Goal: Submit feedback/report problem: Submit feedback/report problem

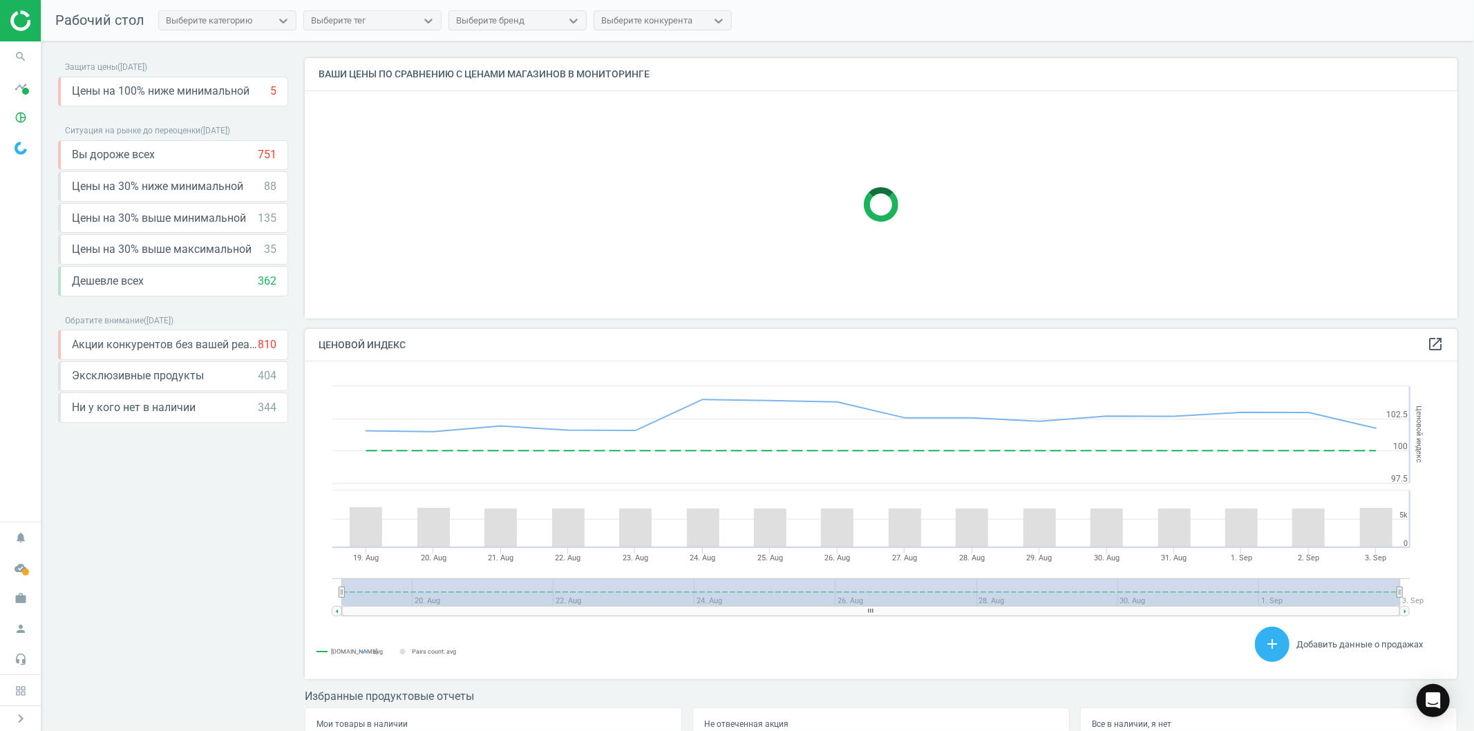
scroll to position [342, 1165]
click at [21, 58] on icon "search" at bounding box center [21, 57] width 26 height 26
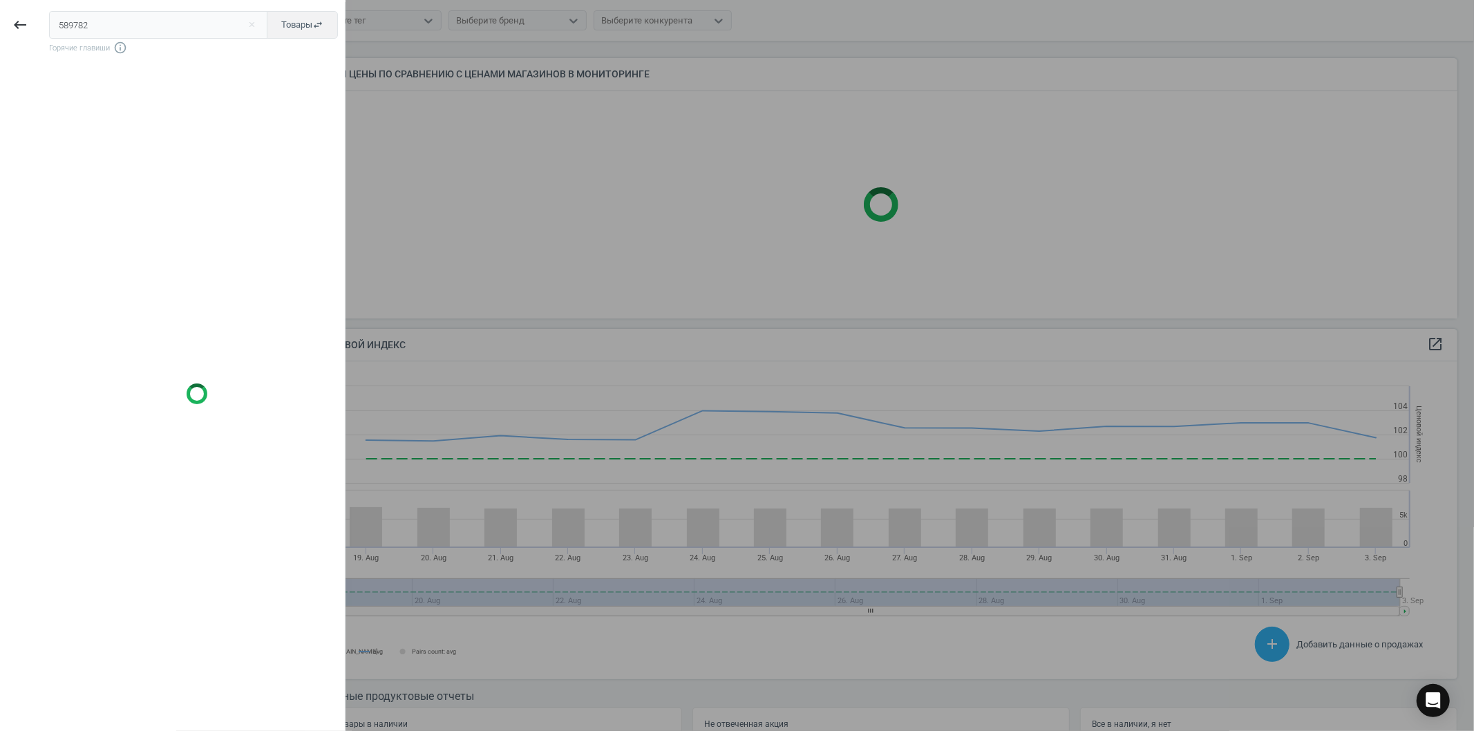
type input "589782"
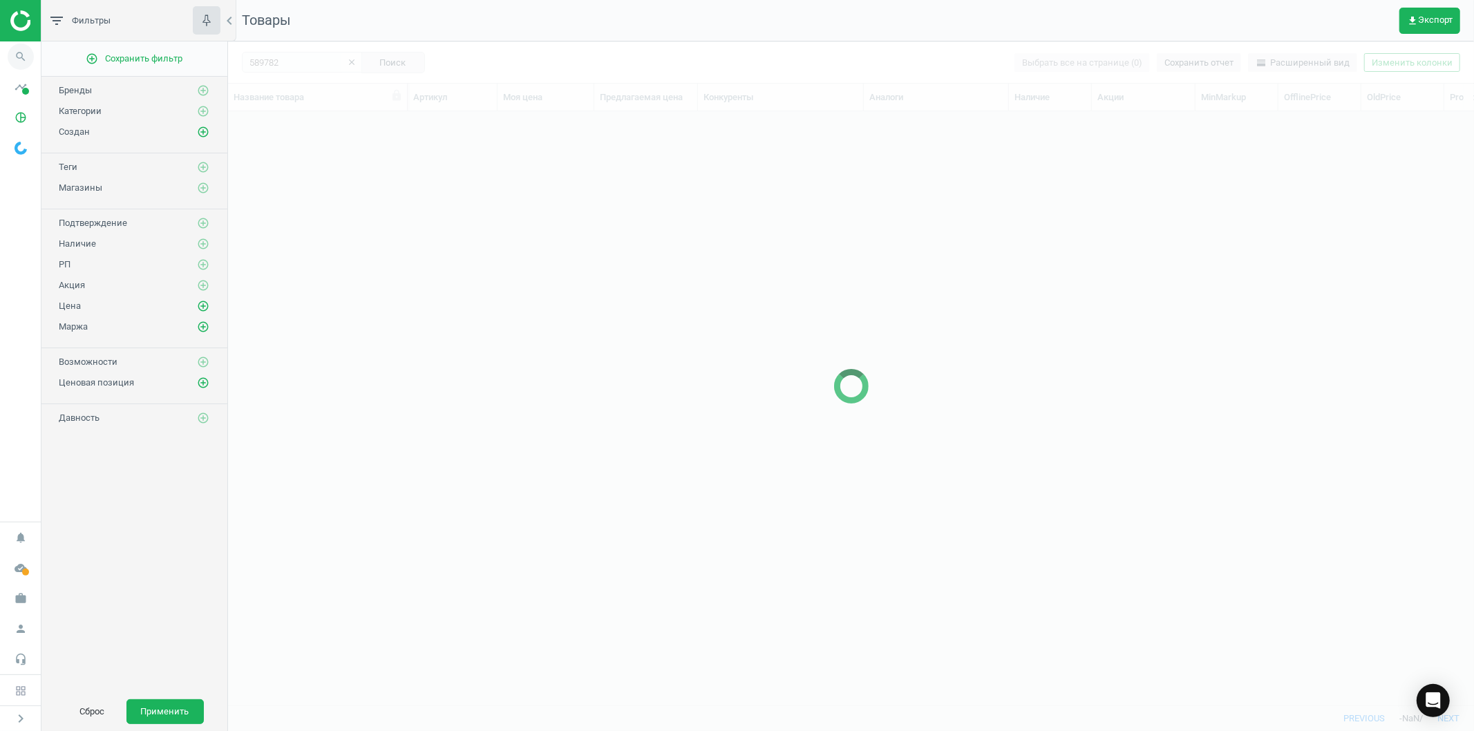
scroll to position [570, 1234]
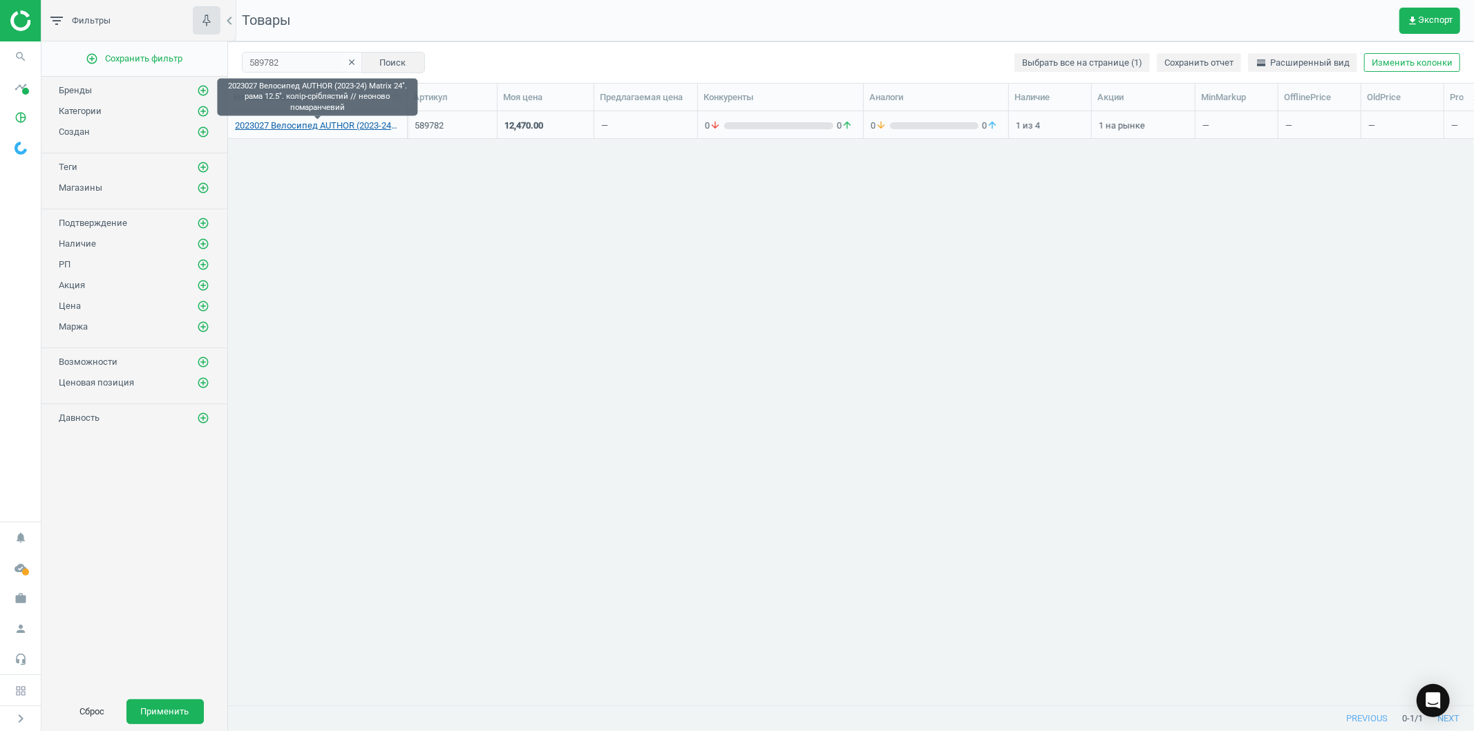
click at [348, 124] on link "2023027 Велосипед AUTHOR (2023-24) Matrix 24". рама 12.5". колір-сріблястий // …" at bounding box center [317, 126] width 165 height 12
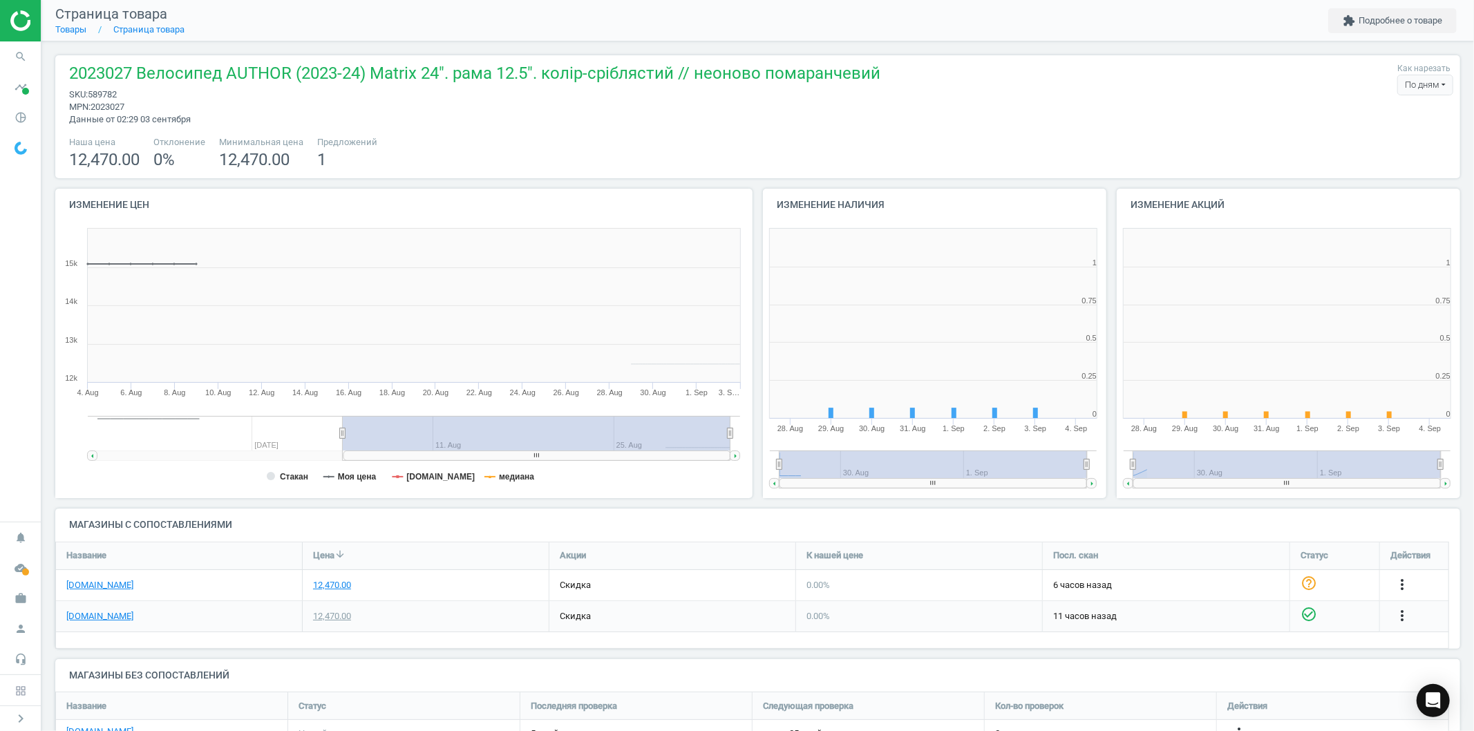
scroll to position [301, 364]
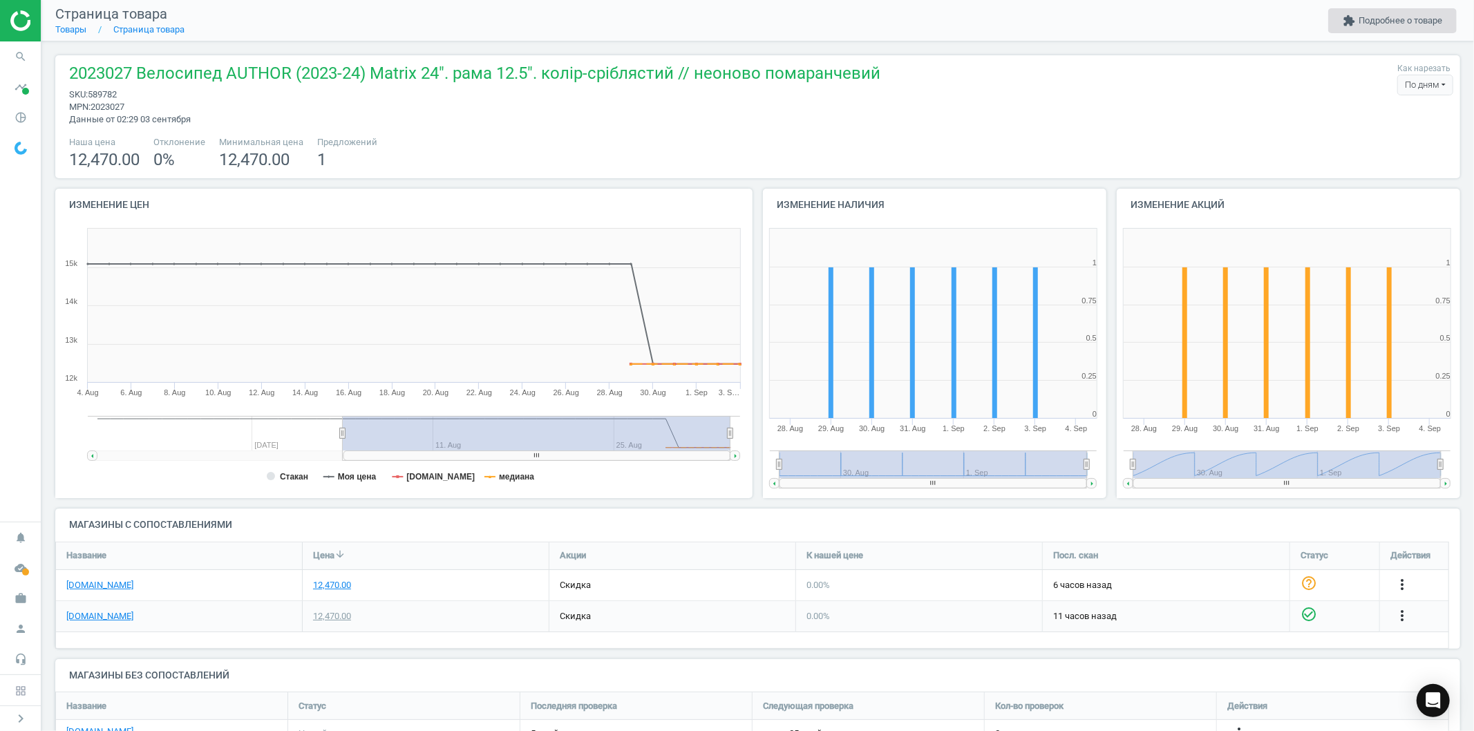
click at [1415, 22] on button "extension Подробнее о товаре" at bounding box center [1392, 20] width 129 height 25
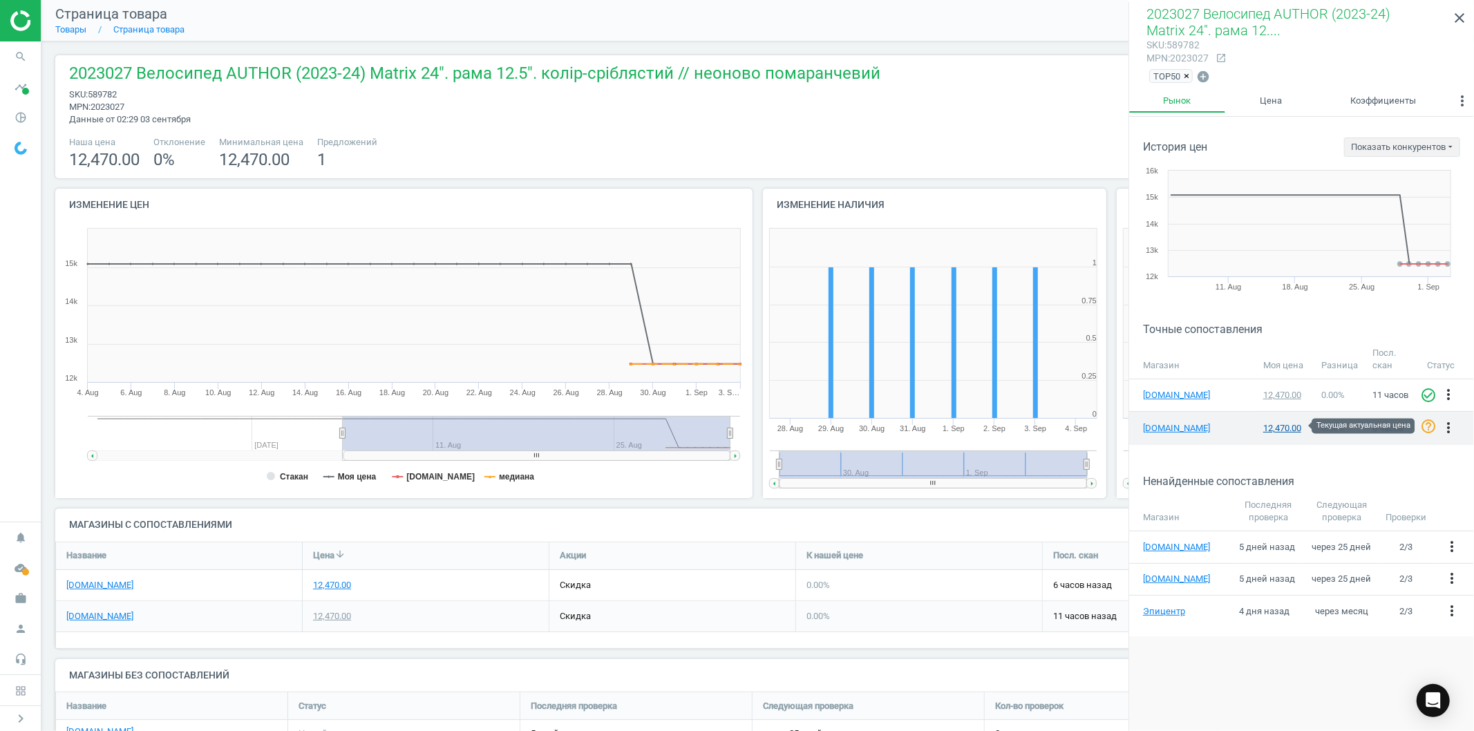
click at [1274, 426] on div "12,470.00" at bounding box center [1285, 428] width 45 height 12
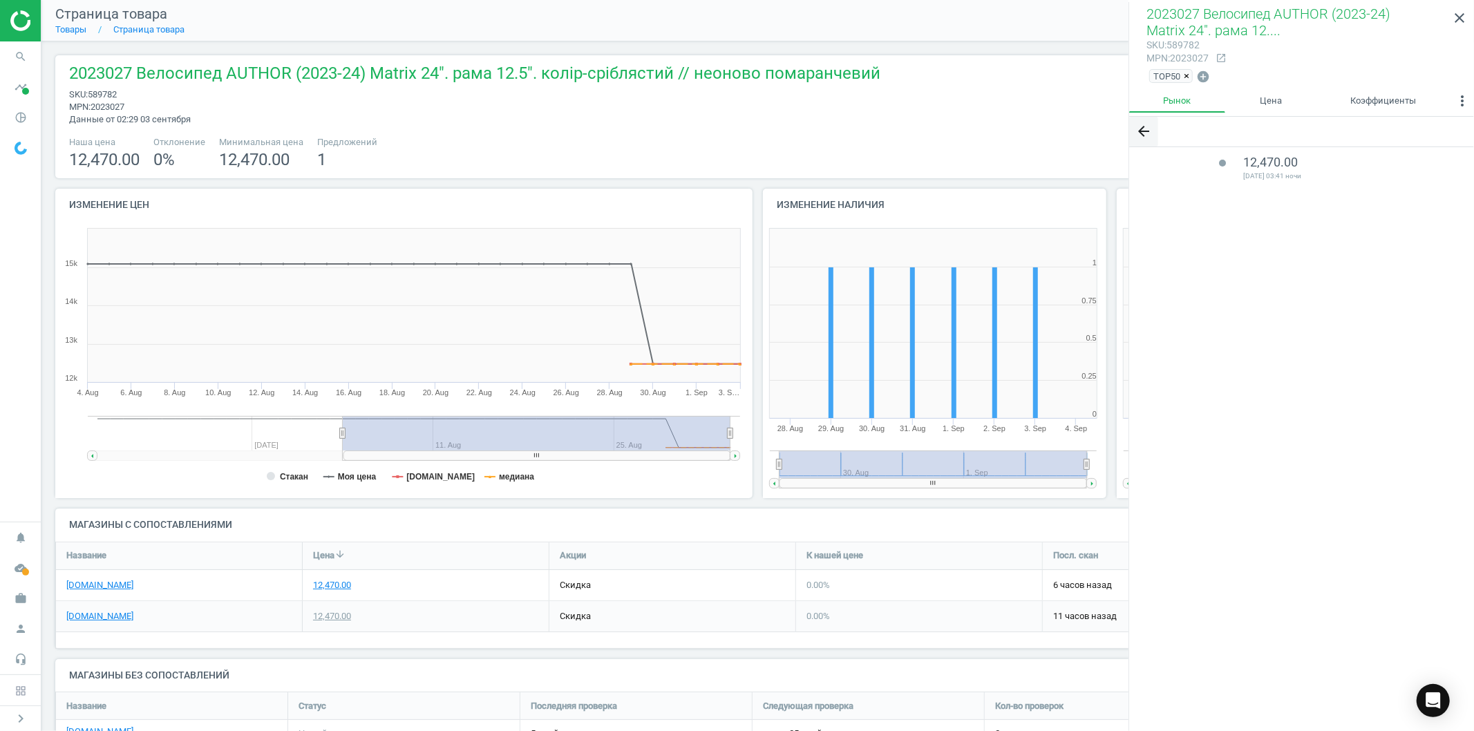
click at [1148, 127] on icon "arrow_back" at bounding box center [1143, 131] width 17 height 17
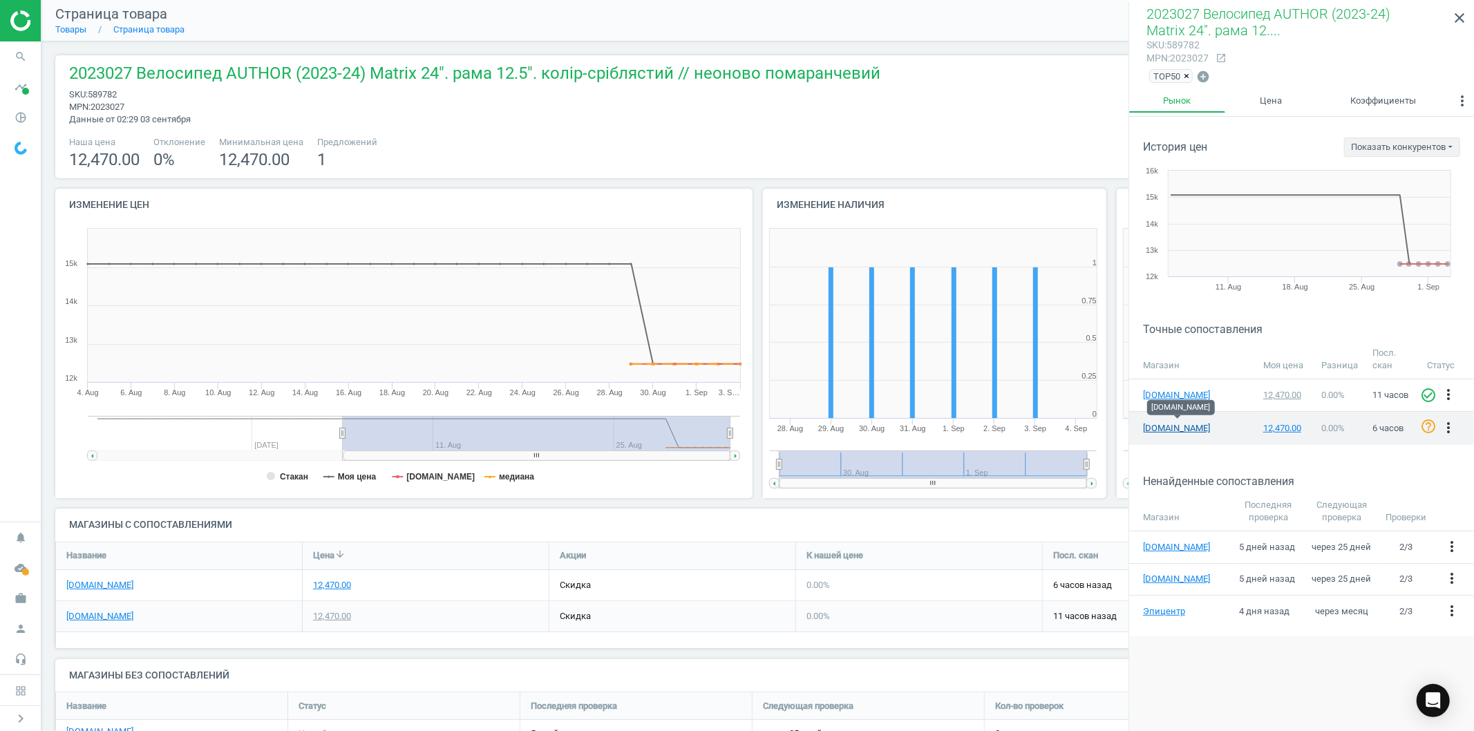
click at [1193, 427] on link "[DOMAIN_NAME]" at bounding box center [1177, 428] width 69 height 12
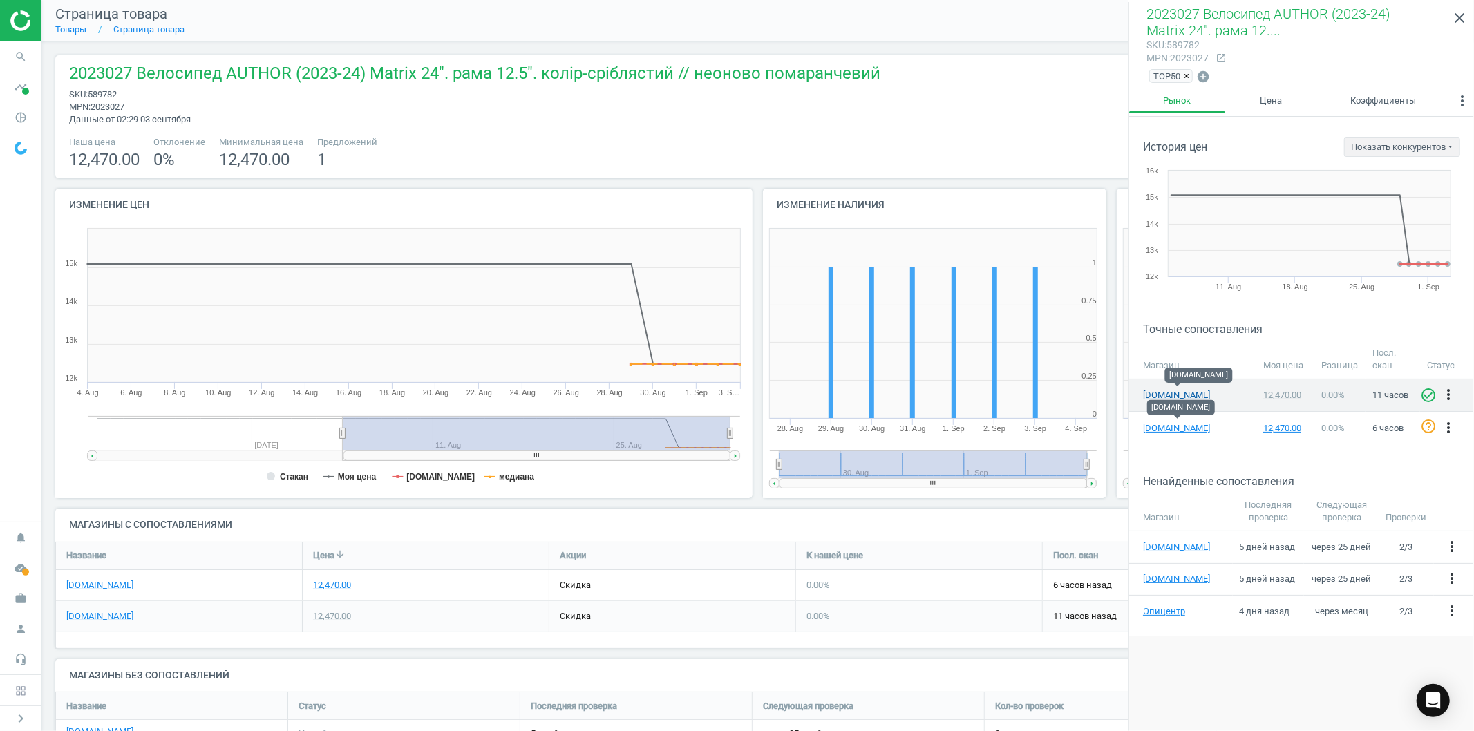
click at [1144, 394] on link "[DOMAIN_NAME]" at bounding box center [1177, 395] width 69 height 12
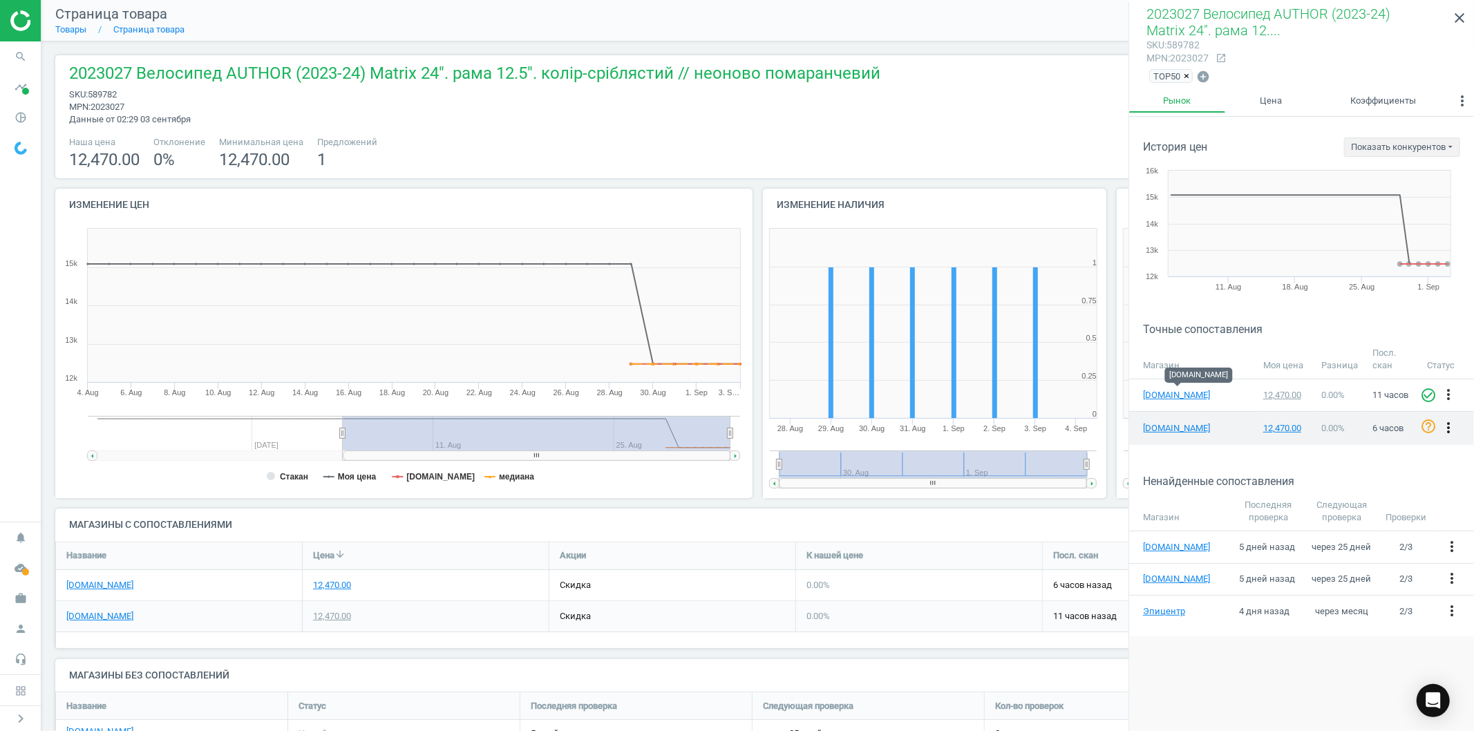
click at [1448, 424] on icon "more_vert" at bounding box center [1448, 427] width 17 height 17
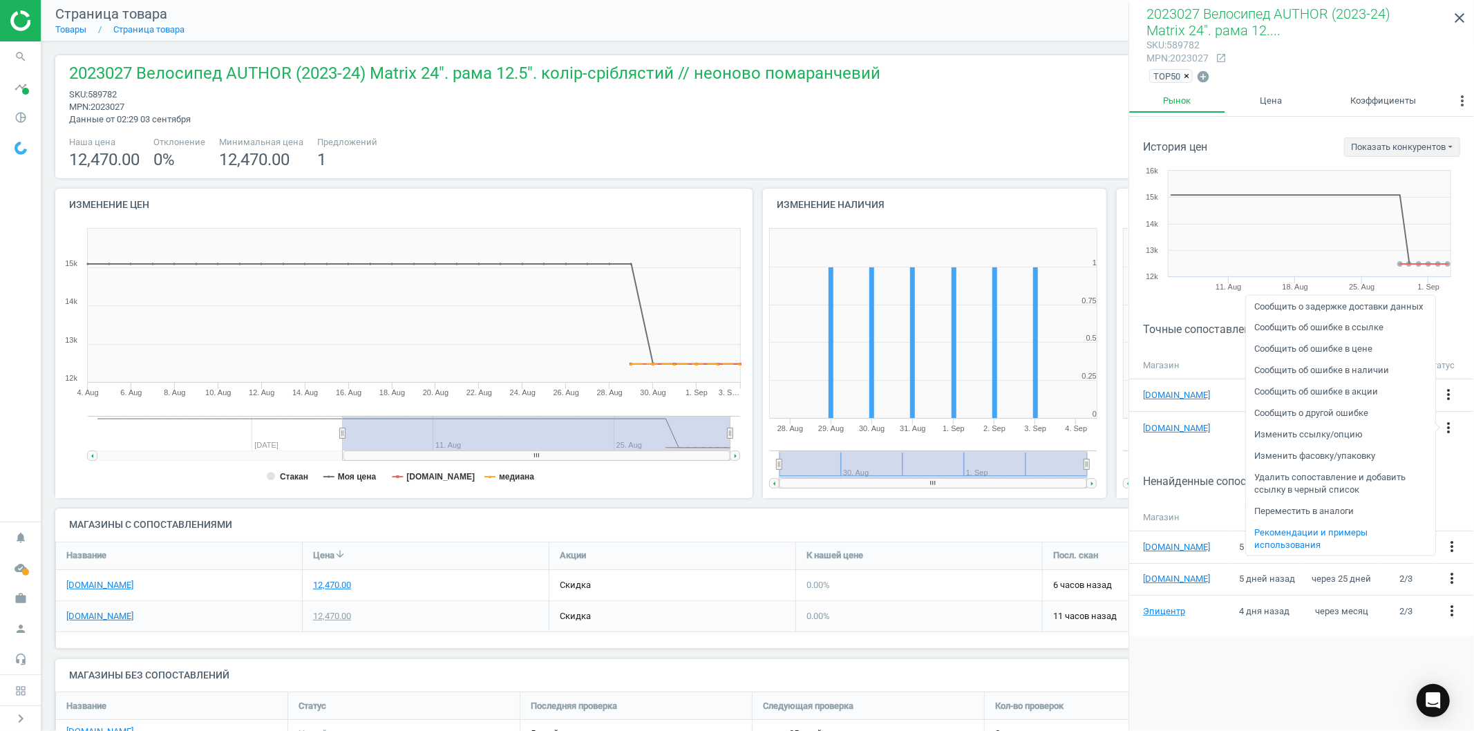
click at [1357, 328] on link "Сообщить об ошибке в ссылке" at bounding box center [1340, 327] width 189 height 21
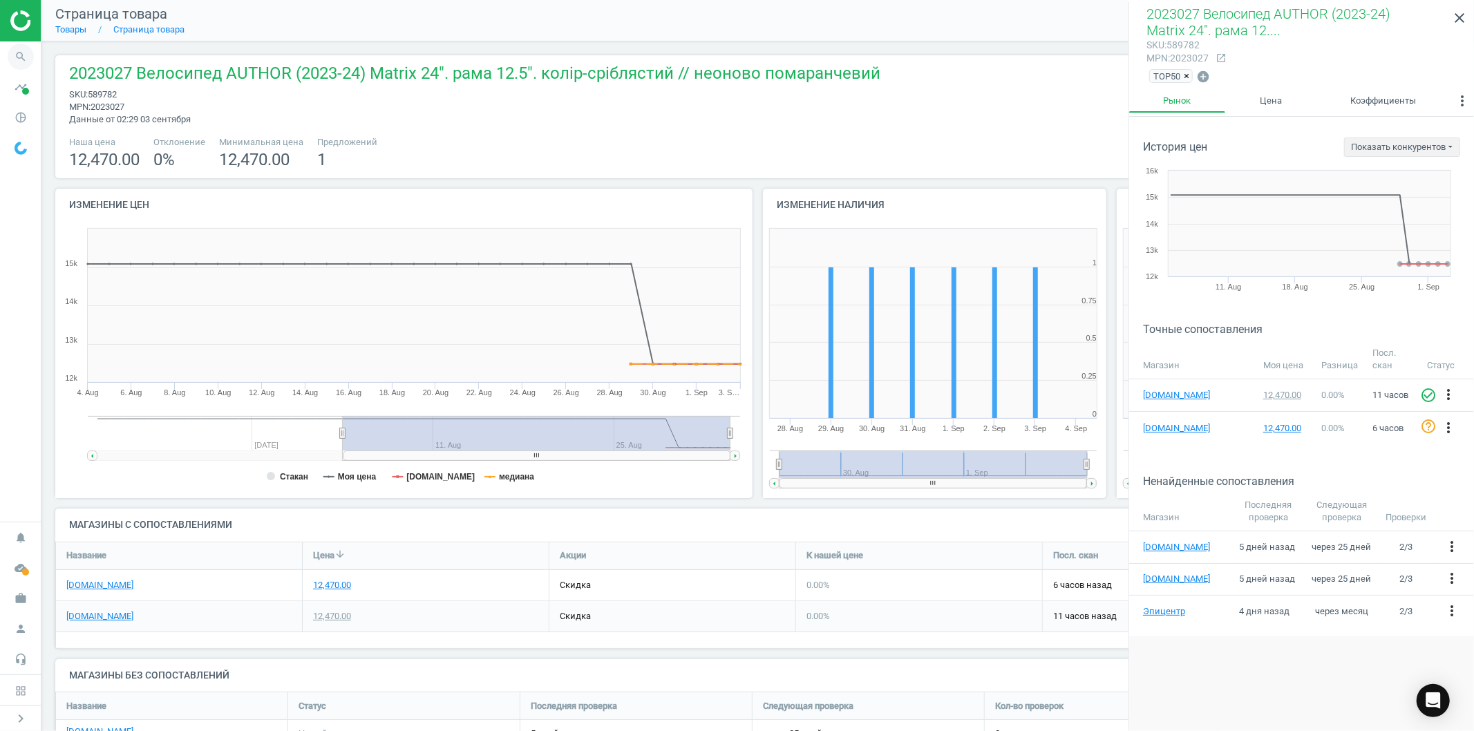
click at [19, 57] on icon "search" at bounding box center [21, 57] width 26 height 26
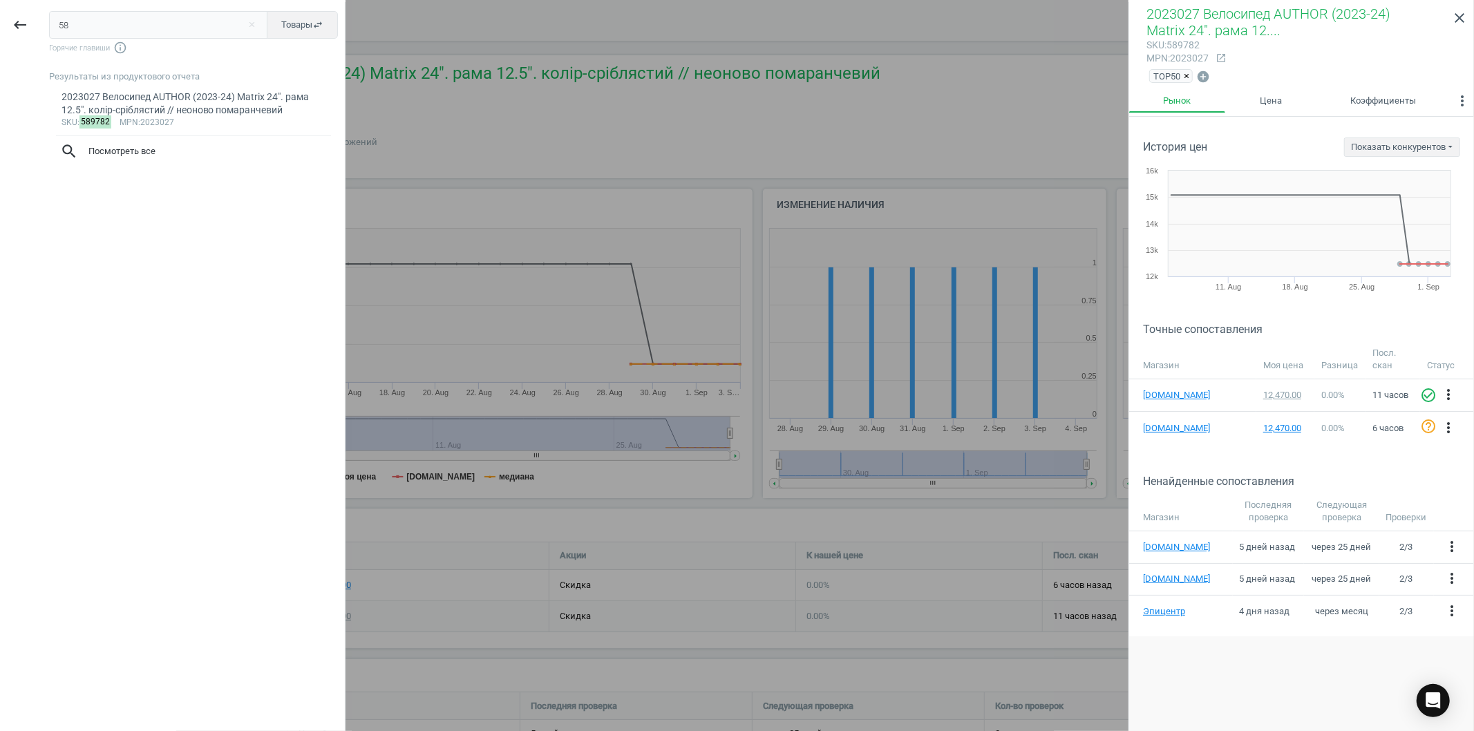
type input "5"
type input "589384"
click at [224, 97] on div "X9F10GO Електросамокат Mega Drive помаранчевий" at bounding box center [194, 97] width 265 height 13
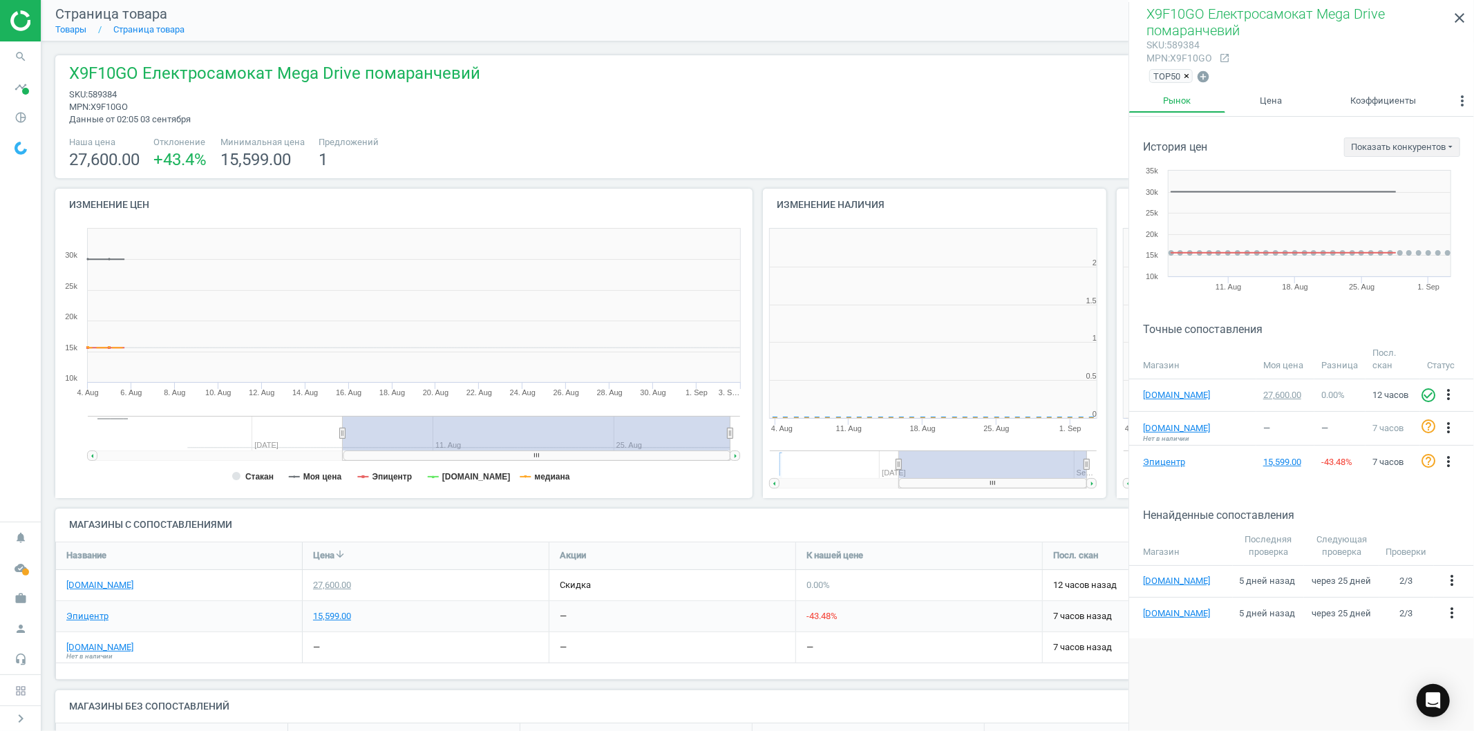
scroll to position [301, 364]
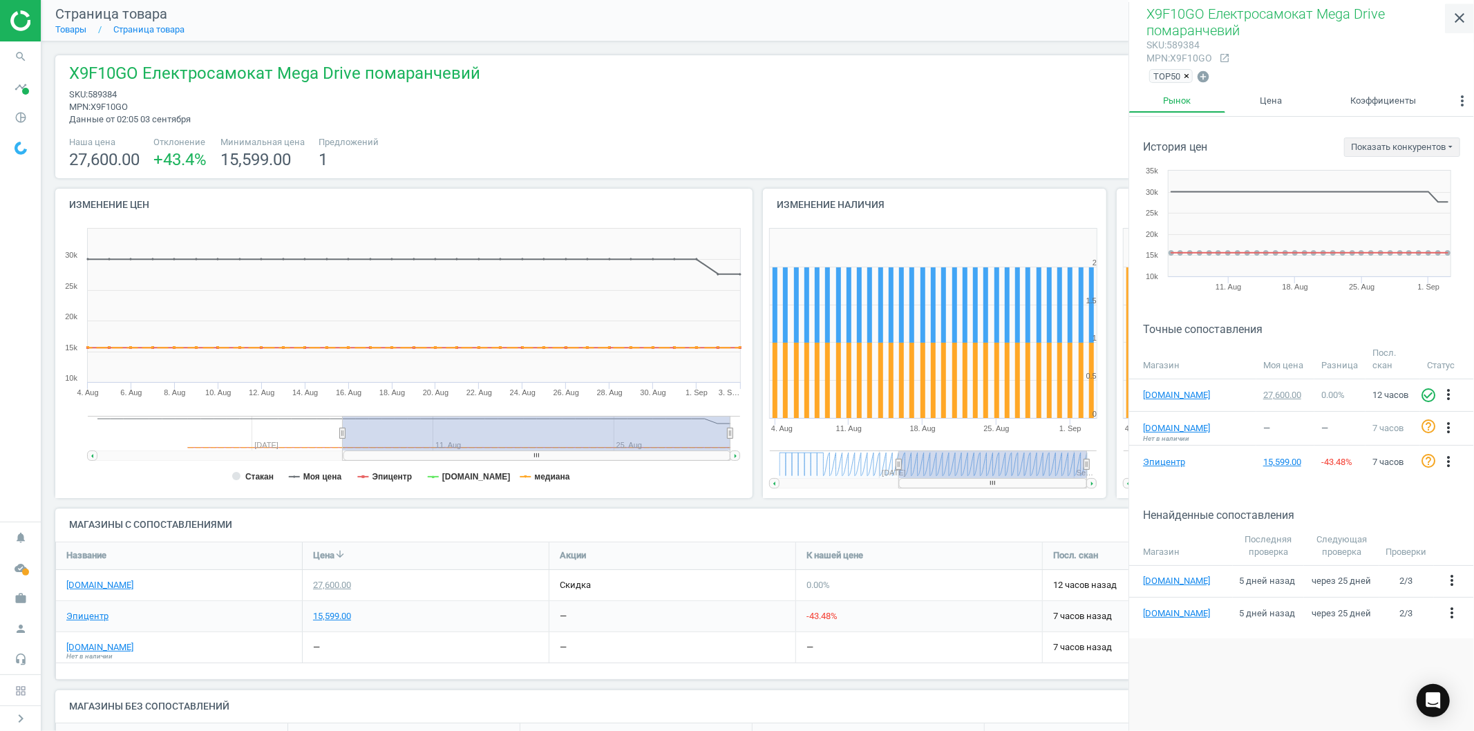
click at [1461, 19] on icon "close" at bounding box center [1459, 18] width 17 height 17
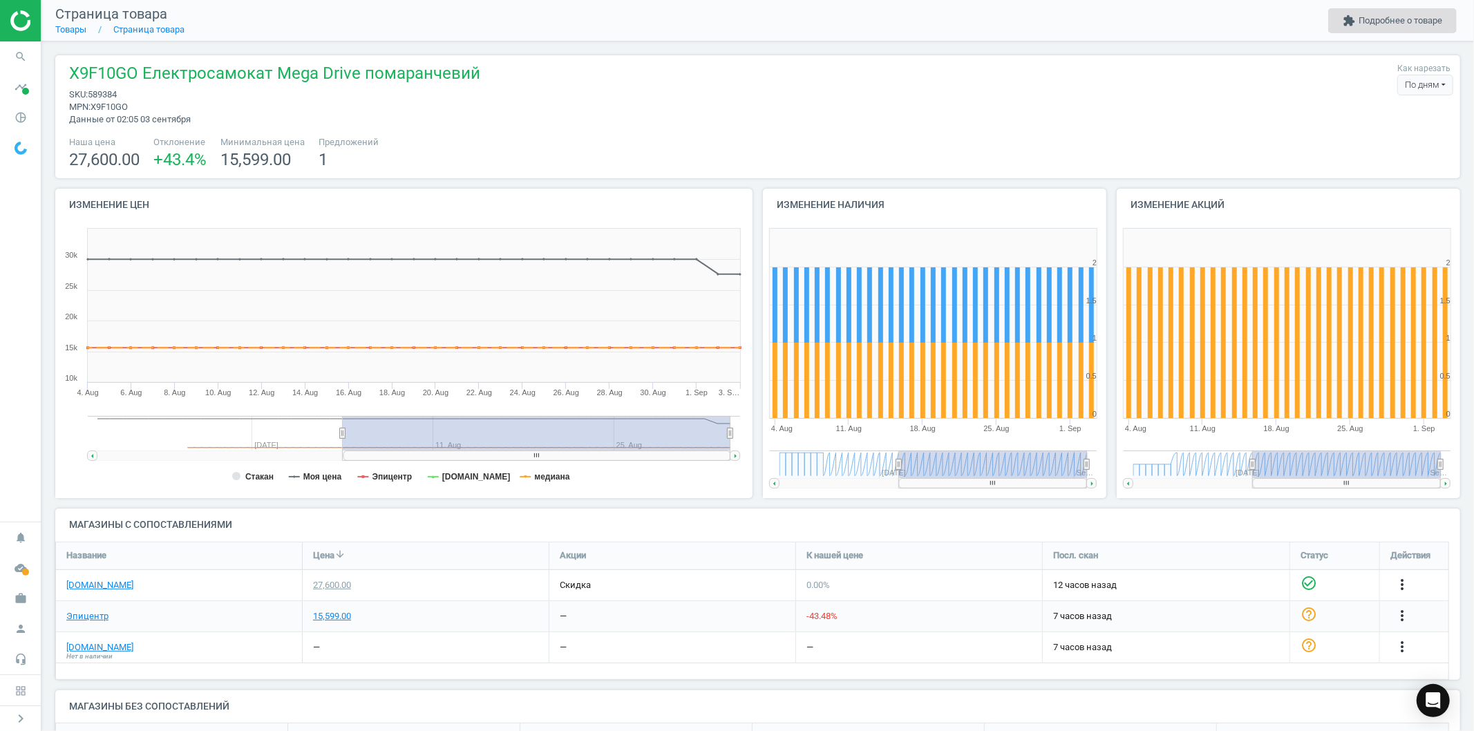
click at [1391, 23] on button "extension Подробнее о товаре" at bounding box center [1392, 20] width 129 height 25
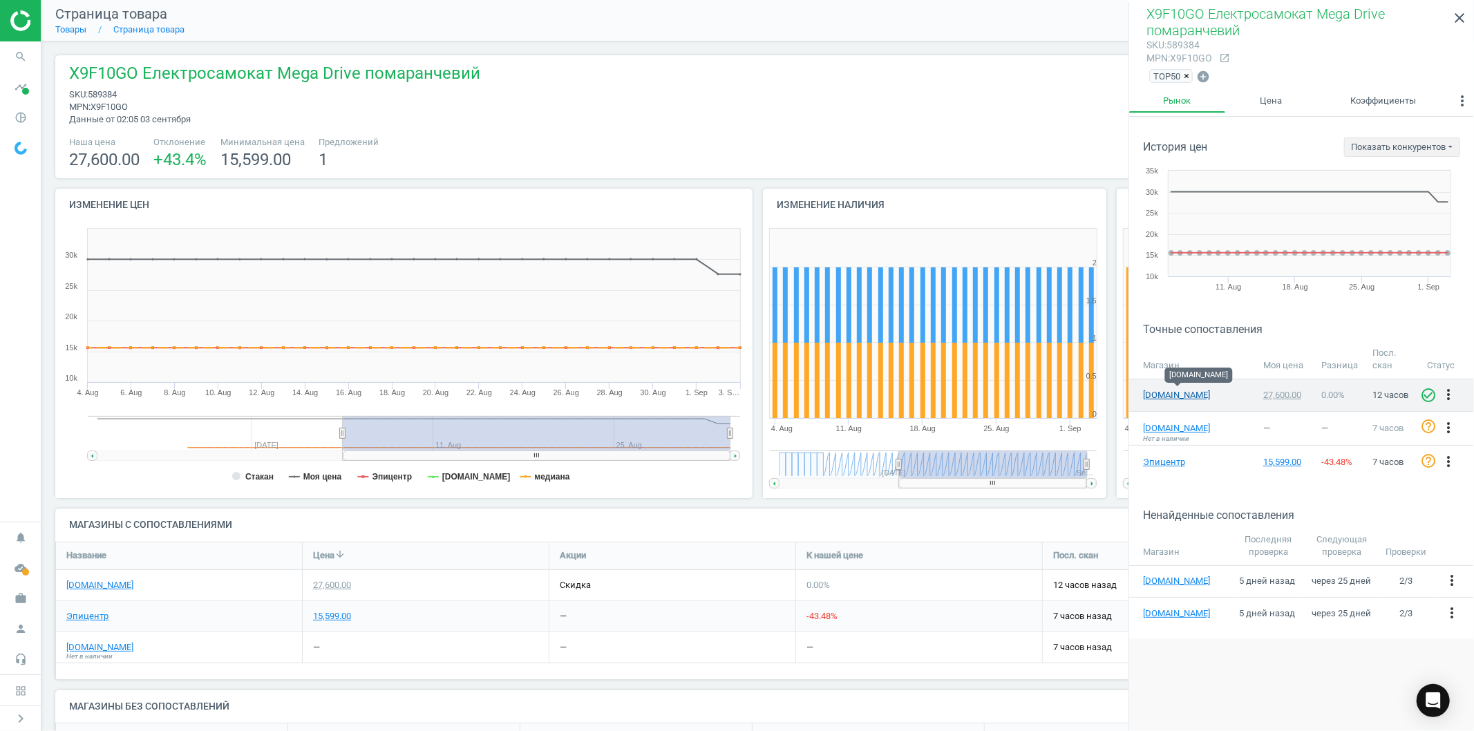
click at [1157, 395] on link "[DOMAIN_NAME]" at bounding box center [1177, 395] width 69 height 12
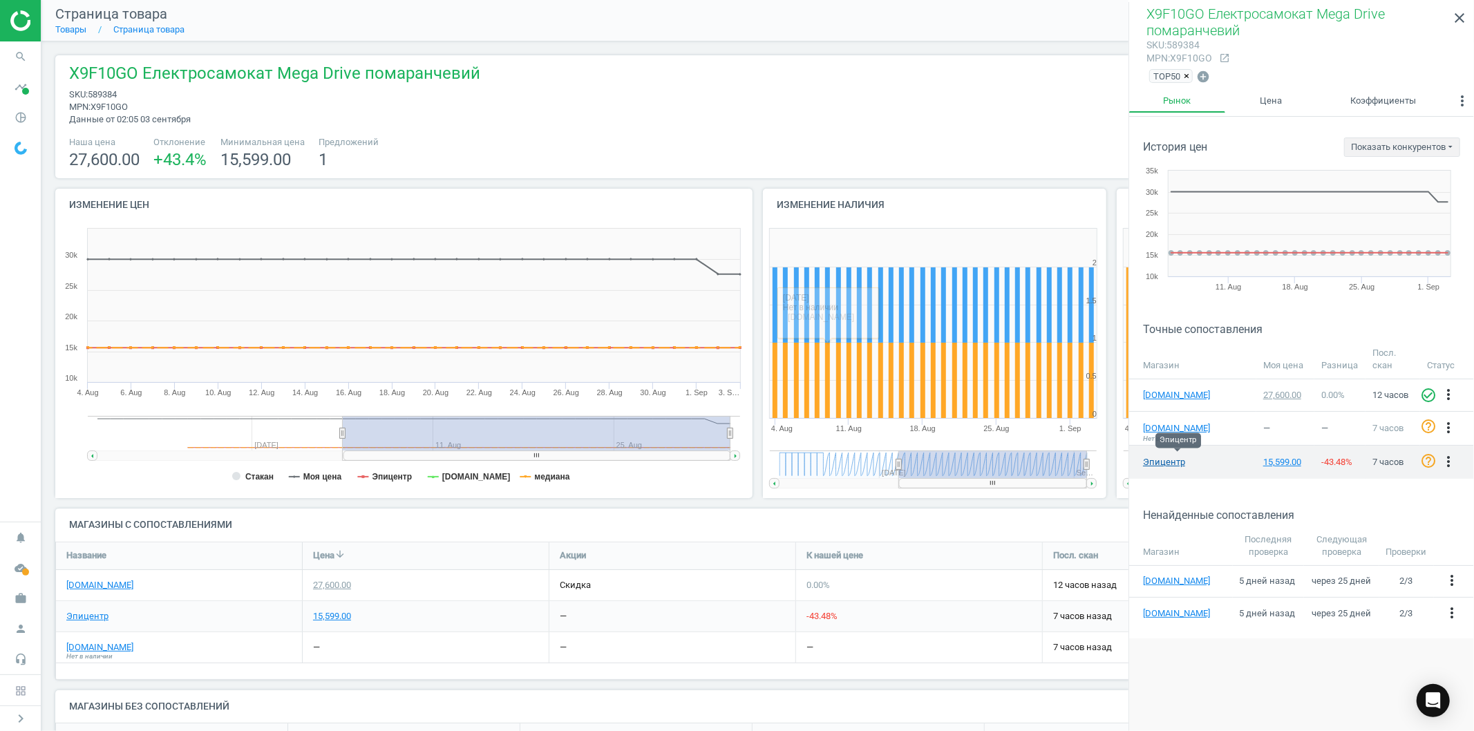
click at [1157, 461] on link "Эпицентр" at bounding box center [1177, 462] width 69 height 12
click at [1445, 457] on icon "more_vert" at bounding box center [1448, 461] width 17 height 17
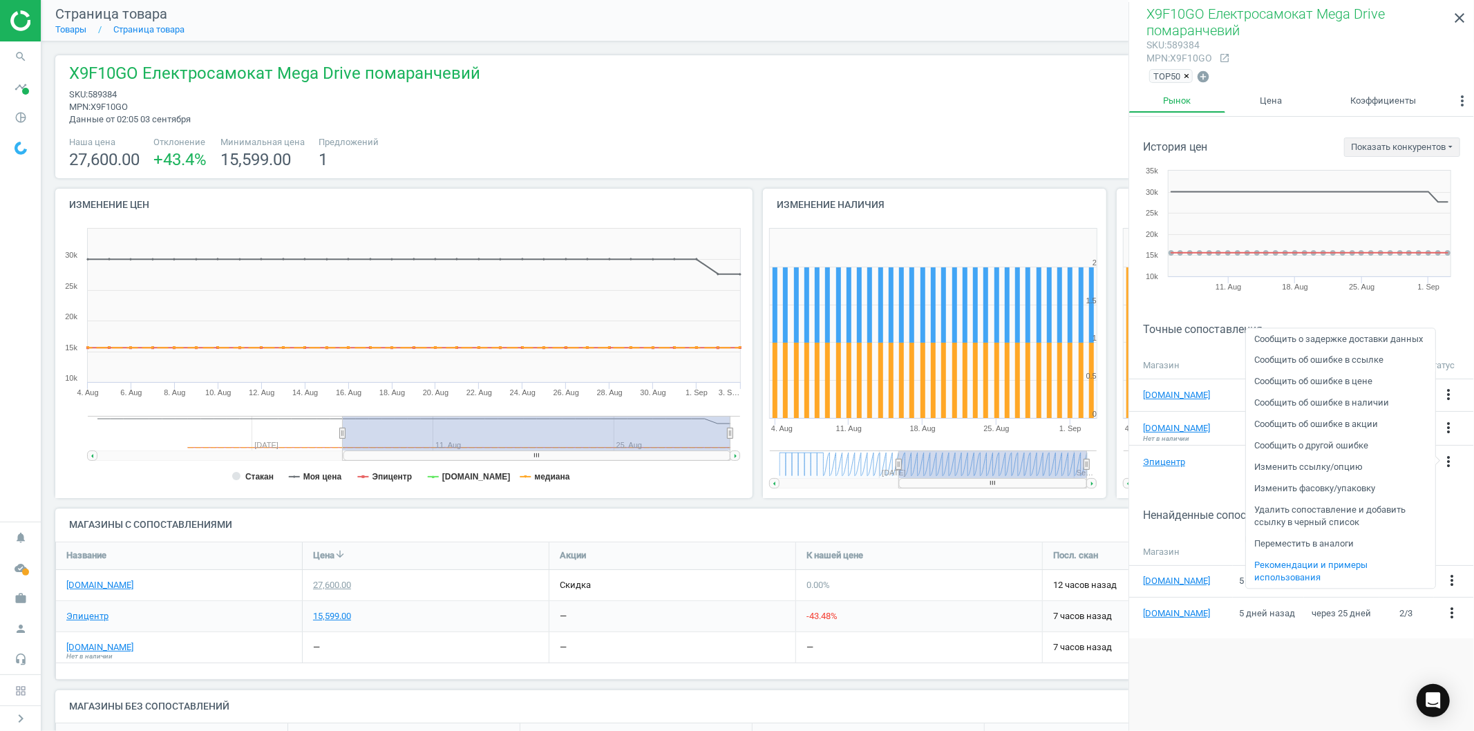
click at [1355, 361] on link "Сообщить об ошибке в ссылке" at bounding box center [1340, 360] width 189 height 21
